Goal: Information Seeking & Learning: Learn about a topic

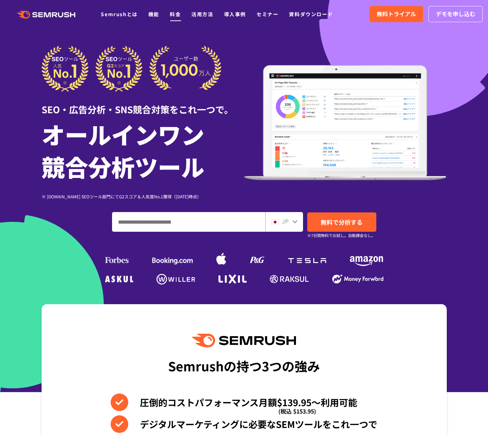
click at [172, 14] on link "料金" at bounding box center [175, 14] width 11 height 7
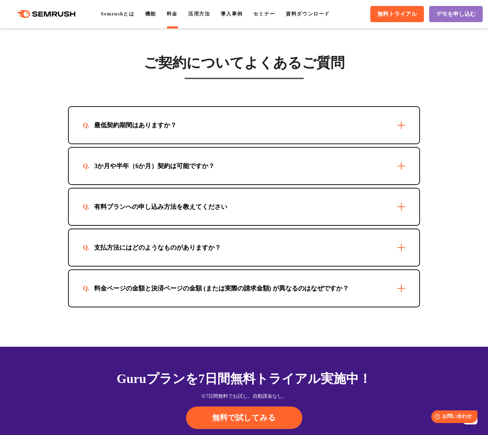
scroll to position [2108, 0]
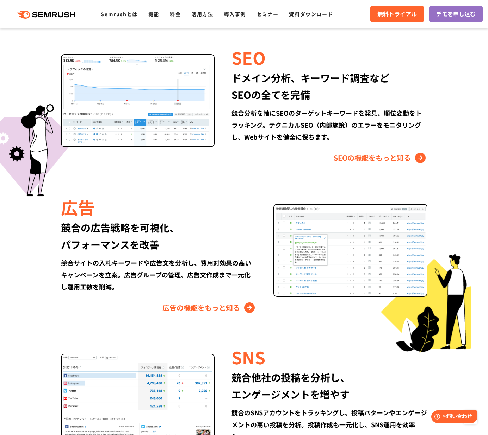
scroll to position [543, 0]
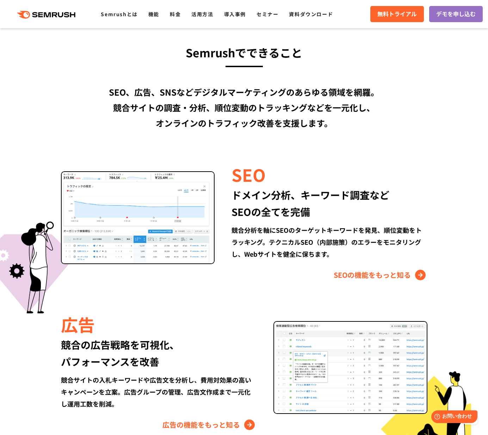
click at [189, 51] on h3 "Semrushでできること" at bounding box center [244, 52] width 405 height 19
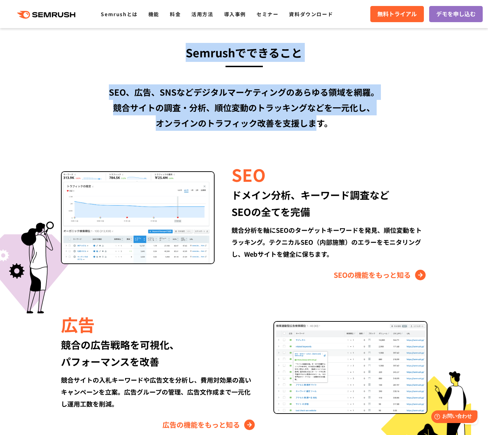
drag, startPoint x: 181, startPoint y: 51, endPoint x: 324, endPoint y: 125, distance: 160.7
click at [317, 122] on div "Semrushでできること SEO、広告、SNSなどデジタルマーケティングのあらゆる領域を網羅。 競合サイトの調査・分析、順位変動のトラッキングなどを一元化し…" at bounding box center [243, 357] width 419 height 628
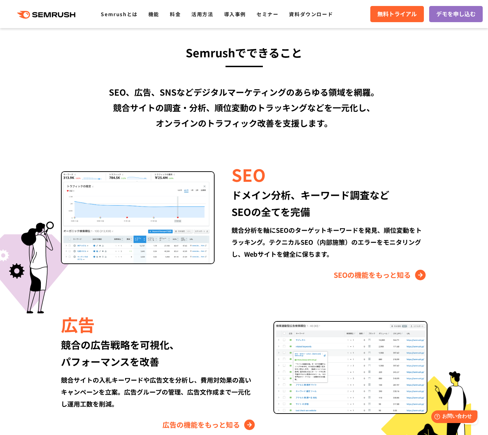
click at [357, 135] on div "Semrushでできること SEO、広告、SNSなどデジタルマーケティングのあらゆる領域を網羅。 競合サイトの調査・分析、順位変動のトラッキングなどを一元化し…" at bounding box center [243, 357] width 419 height 628
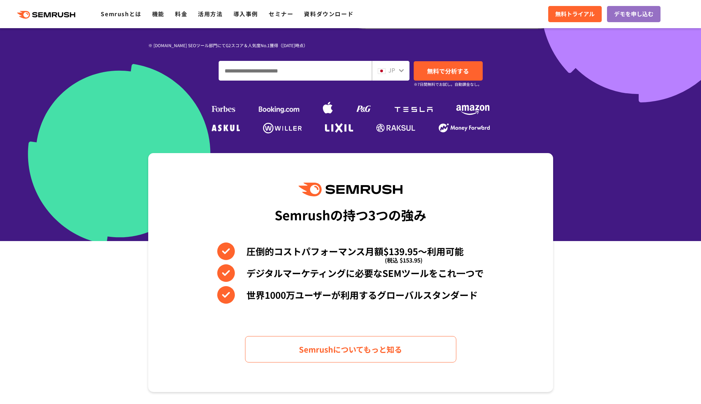
scroll to position [172, 0]
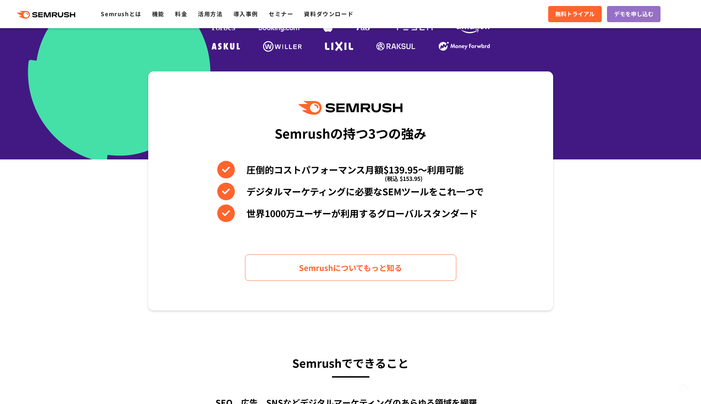
scroll to position [264, 0]
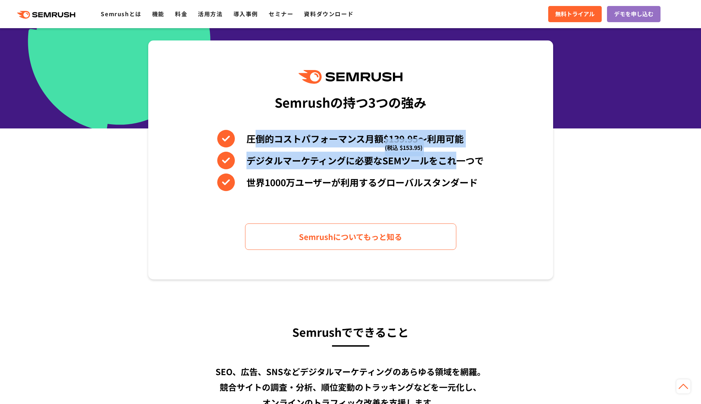
drag, startPoint x: 253, startPoint y: 139, endPoint x: 458, endPoint y: 169, distance: 207.3
click at [458, 169] on div "圧倒的コストパフォーマンス月額$139.95〜利用可能 (税込 $153.95) デジタルマーケティングに必要なSEMツールをこれ一つで 世界[DATE]万ユ…" at bounding box center [350, 160] width 266 height 61
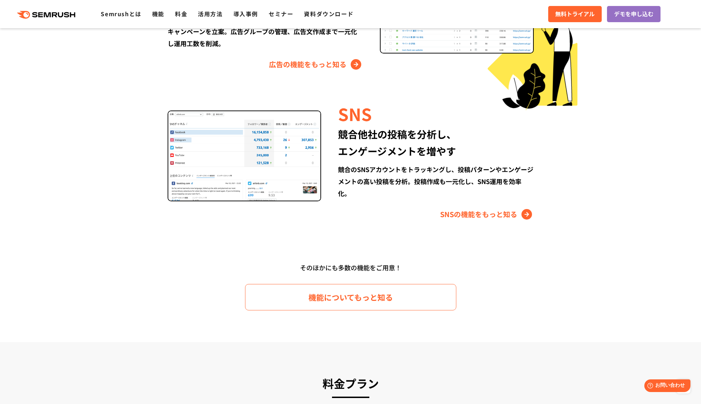
scroll to position [712, 0]
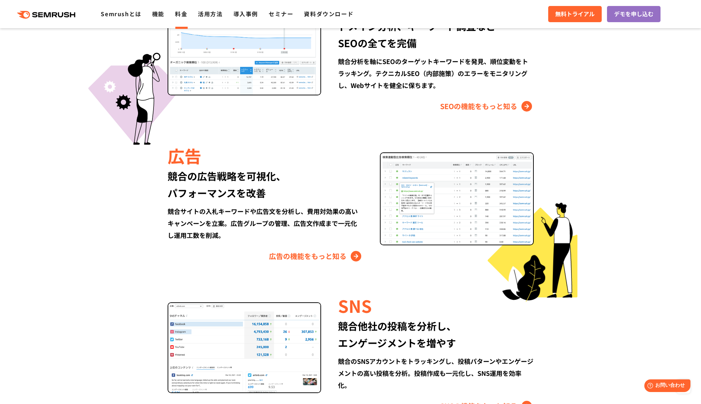
click at [181, 17] on link "料金" at bounding box center [181, 14] width 12 height 8
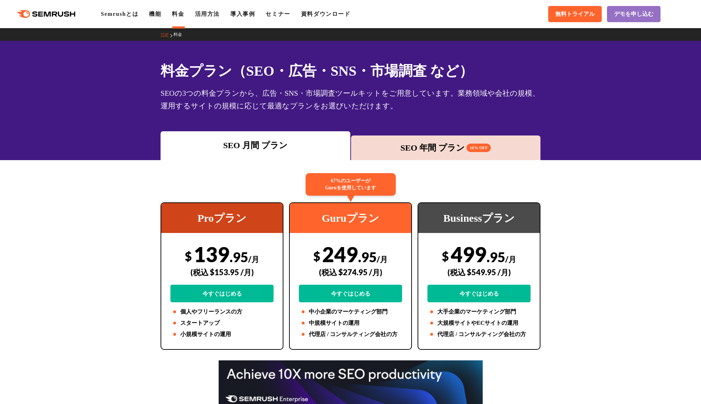
click at [439, 152] on div "SEO 年間 プラン 16% OFF" at bounding box center [445, 147] width 183 height 13
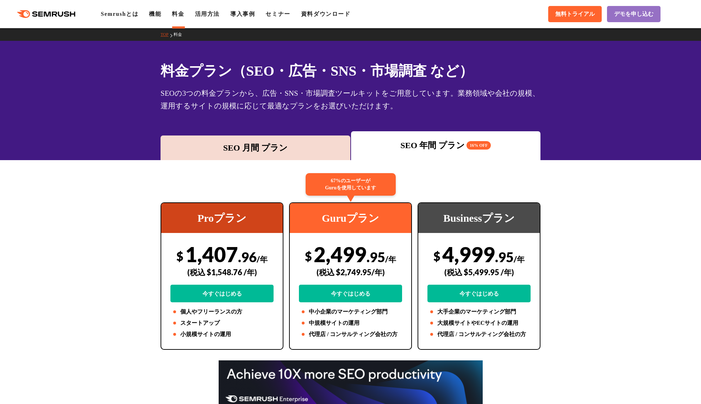
click at [253, 143] on div "SEO 月間 プラン" at bounding box center [255, 147] width 183 height 13
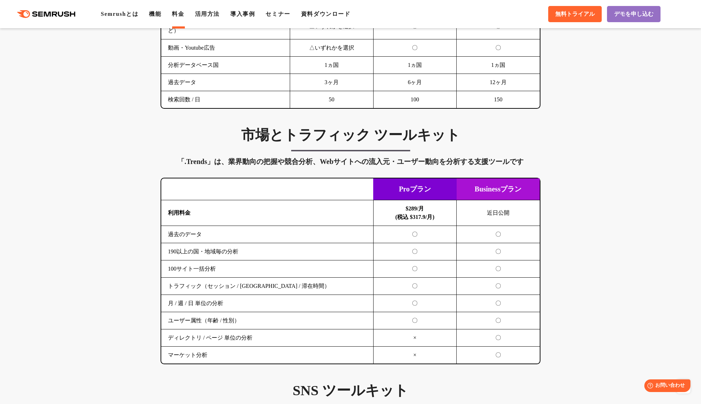
scroll to position [1134, 0]
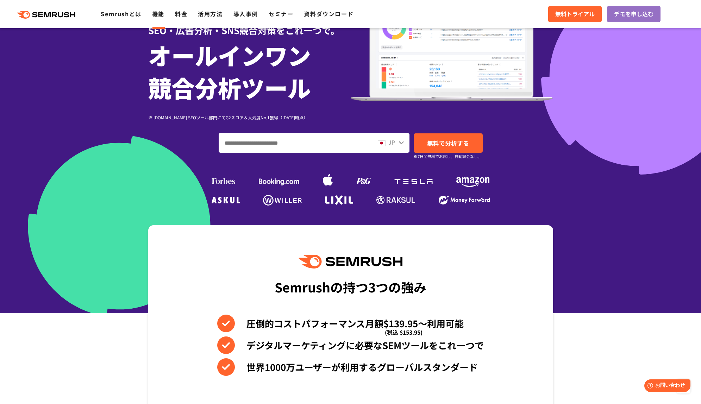
scroll to position [36, 0]
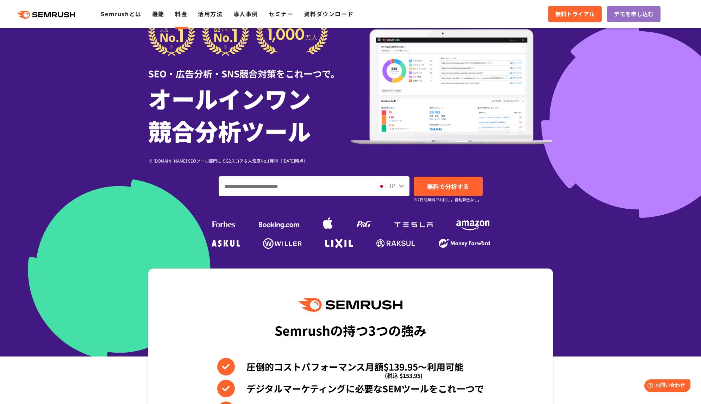
click at [180, 14] on link "料金" at bounding box center [181, 14] width 12 height 8
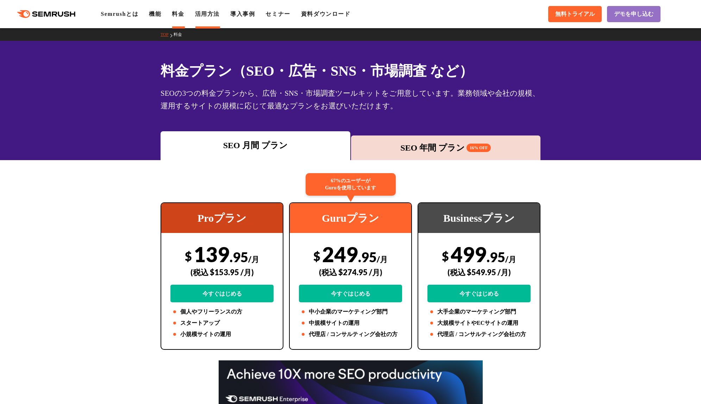
click at [210, 13] on link "活用方法" at bounding box center [207, 14] width 25 height 6
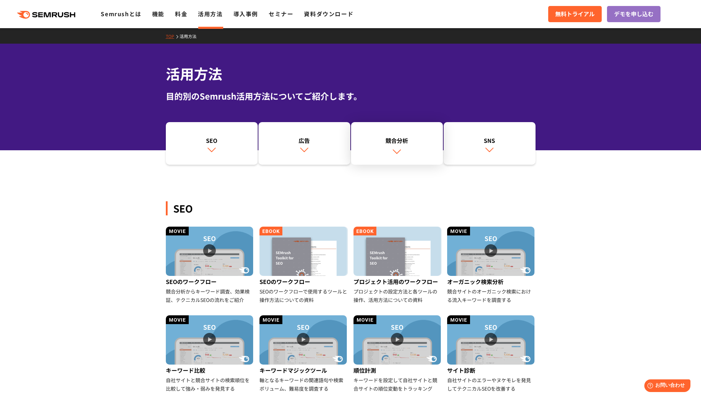
click at [401, 141] on div "競合分析" at bounding box center [396, 140] width 85 height 8
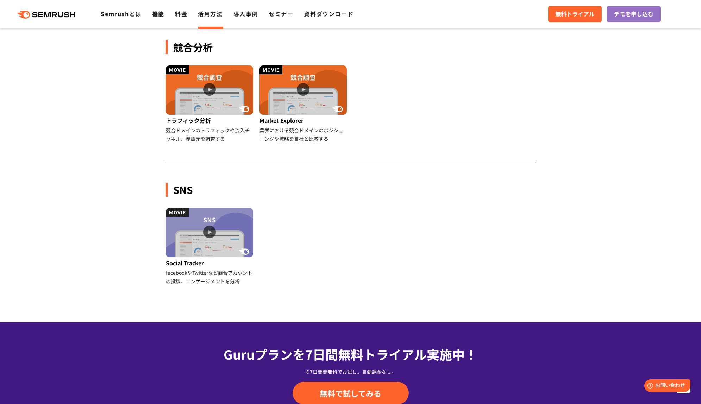
scroll to position [624, 0]
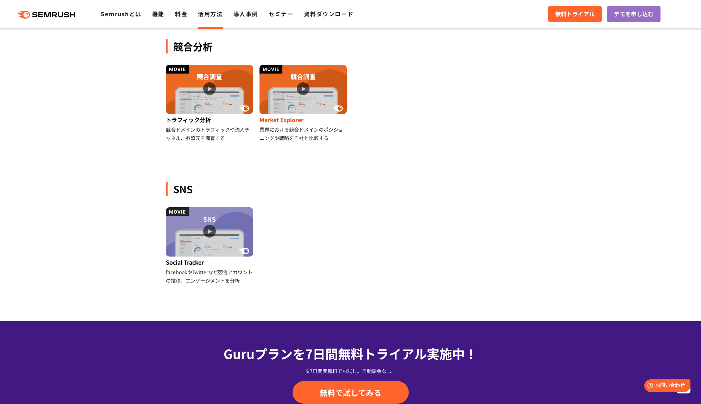
click at [291, 103] on img at bounding box center [302, 89] width 87 height 49
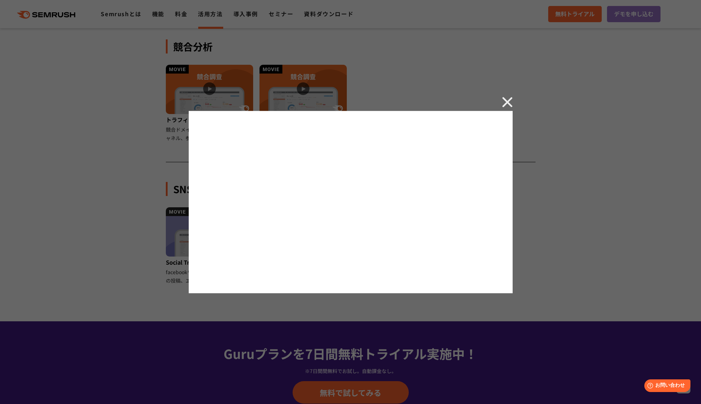
click at [504, 105] on img at bounding box center [507, 102] width 11 height 11
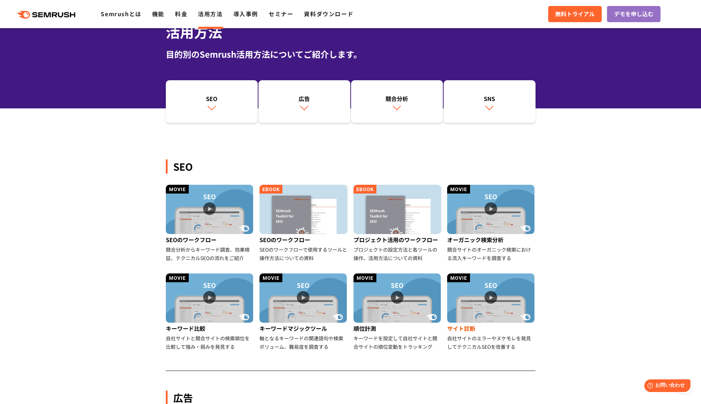
scroll to position [0, 0]
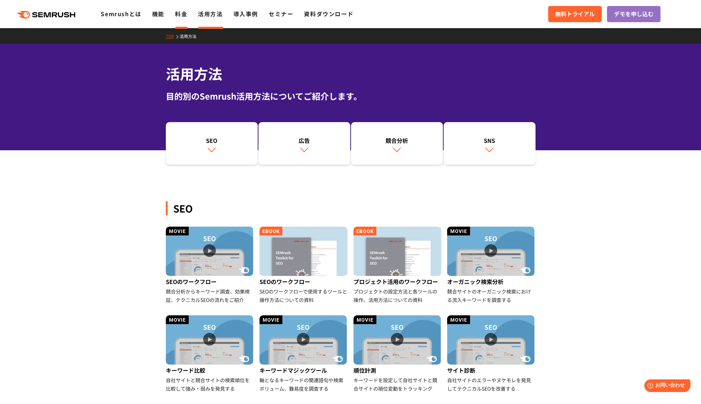
click at [179, 13] on link "料金" at bounding box center [181, 14] width 12 height 8
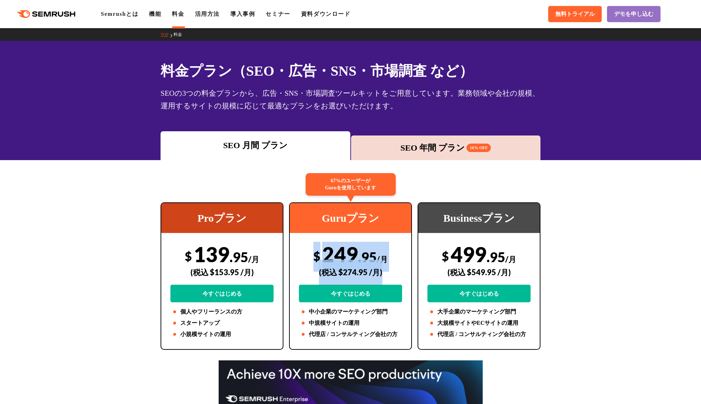
drag, startPoint x: 317, startPoint y: 253, endPoint x: 391, endPoint y: 277, distance: 78.4
click at [391, 277] on div "$ 249 .95 /月 (税込 $274.95 /月) 今すぐはじめる" at bounding box center [350, 272] width 103 height 61
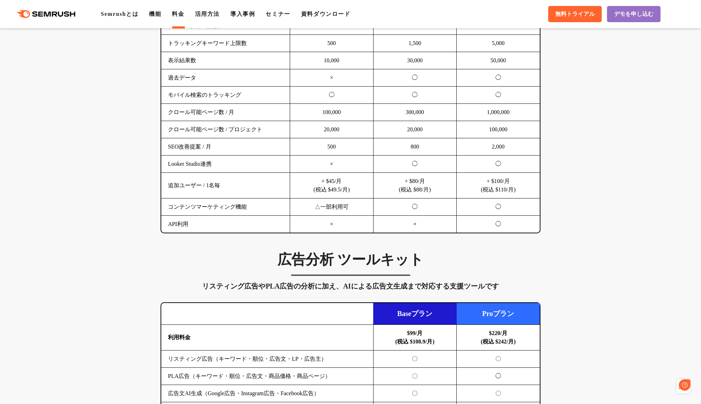
scroll to position [542, 0]
